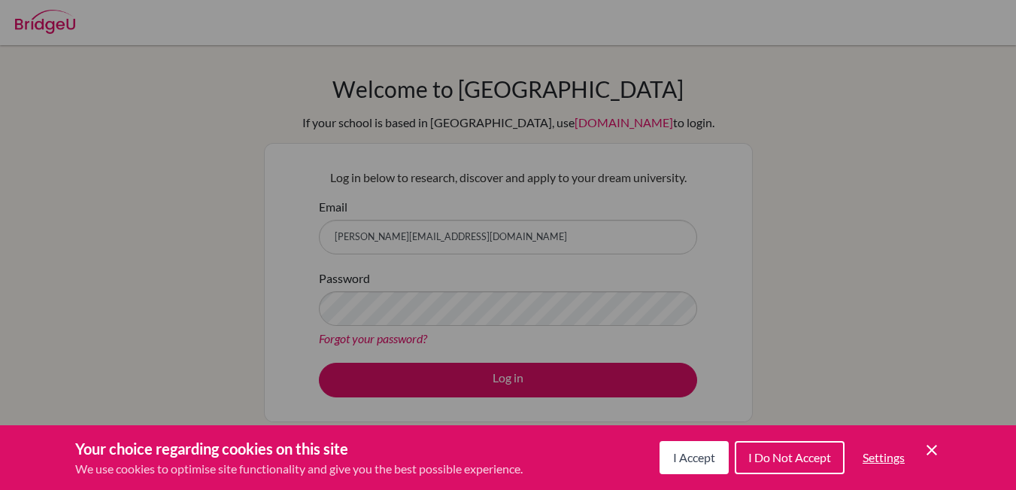
click at [929, 451] on icon "Save and close" at bounding box center [931, 449] width 11 height 11
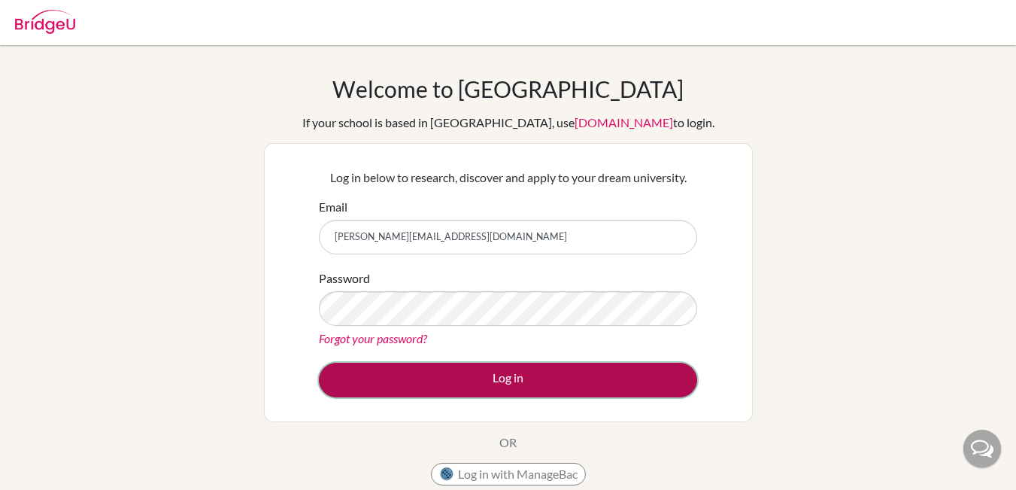
click at [479, 385] on button "Log in" at bounding box center [508, 379] width 378 height 35
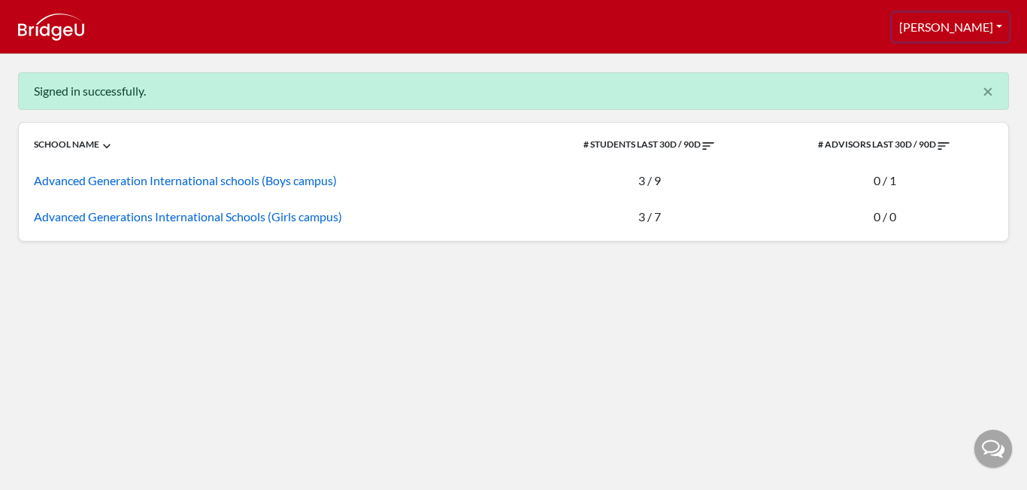
click at [992, 21] on button "[PERSON_NAME]" at bounding box center [951, 27] width 117 height 29
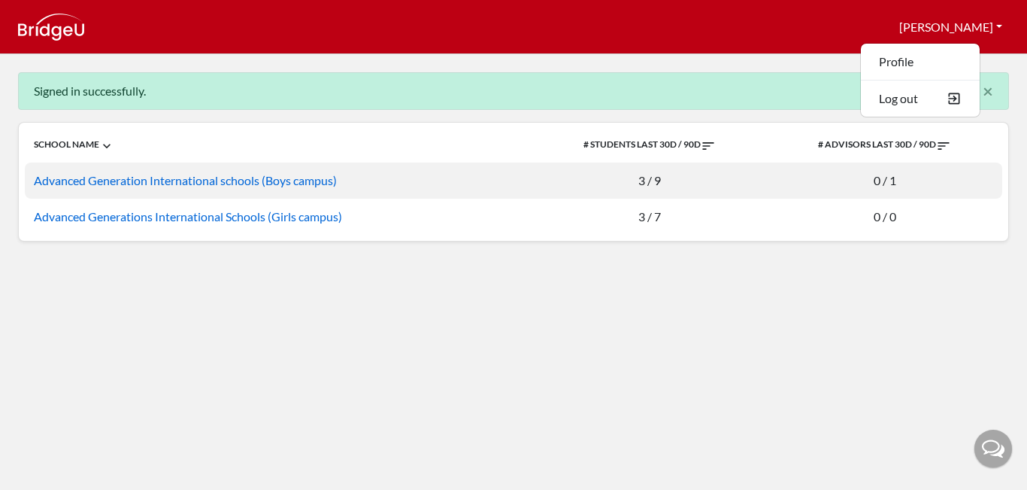
click at [162, 188] on td "Advanced Generation International schools (Boys campus)" at bounding box center [279, 180] width 508 height 36
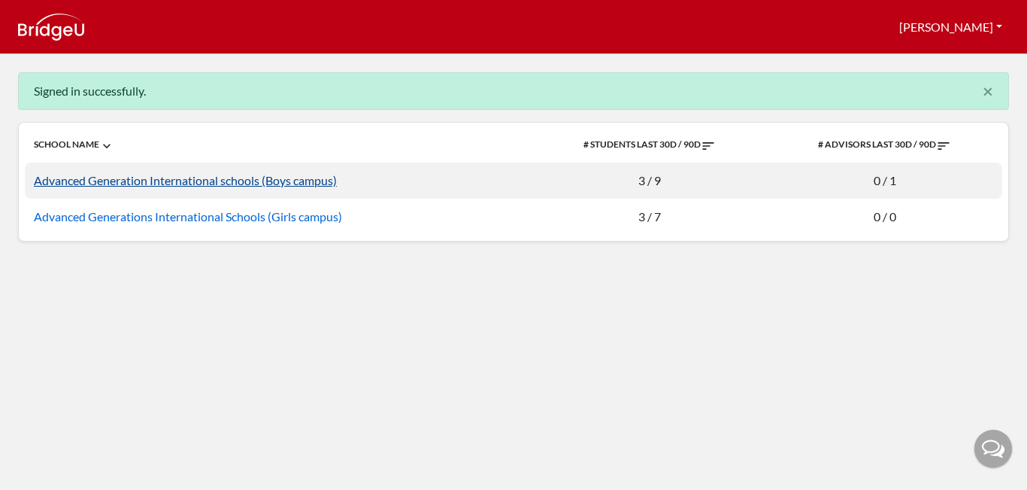
click at [161, 182] on link "Advanced Generation International schools (Boys campus)" at bounding box center [185, 180] width 303 height 14
